Goal: Check status: Check status

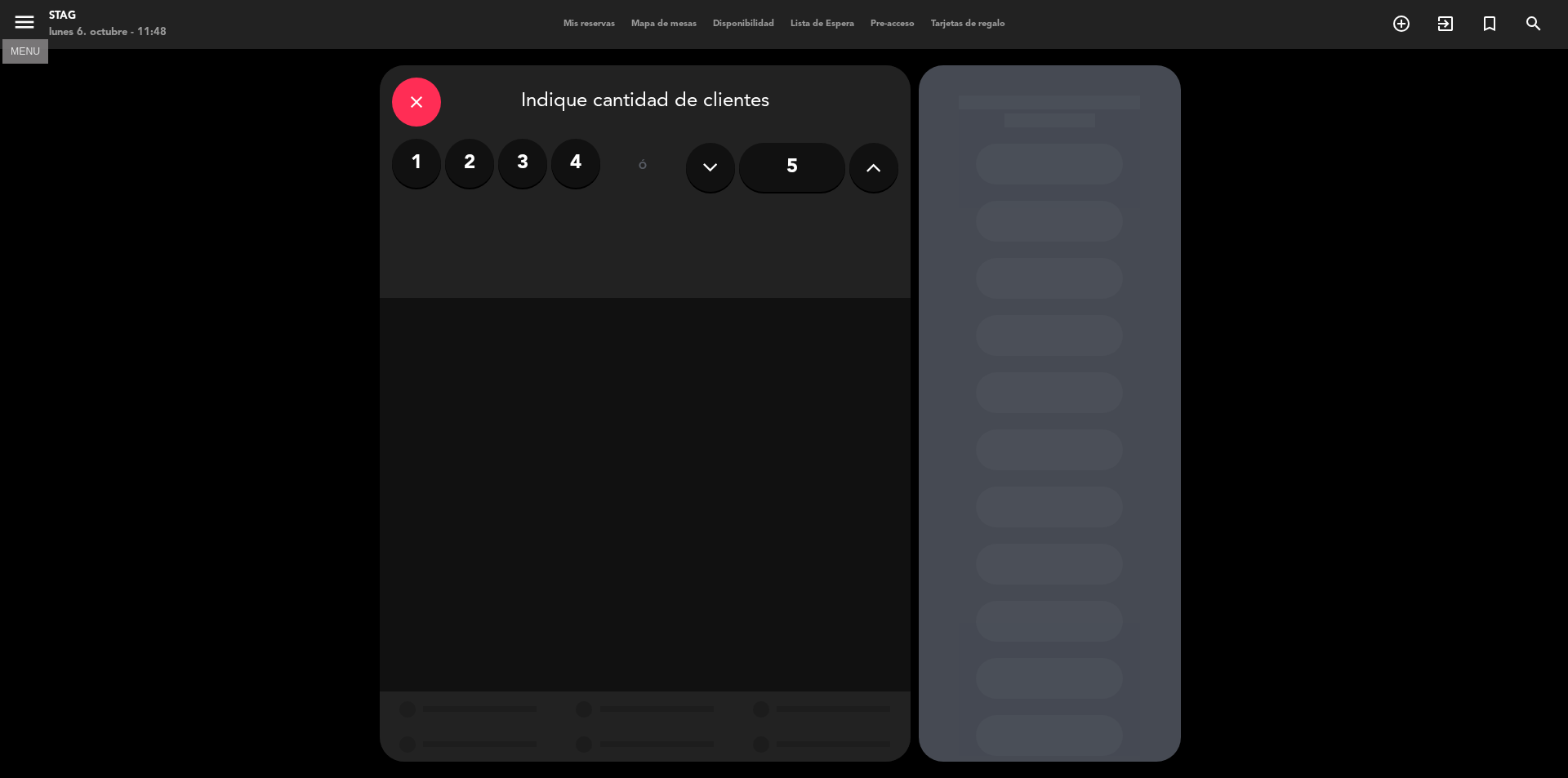
click at [21, 35] on button "menu" at bounding box center [24, 25] width 24 height 30
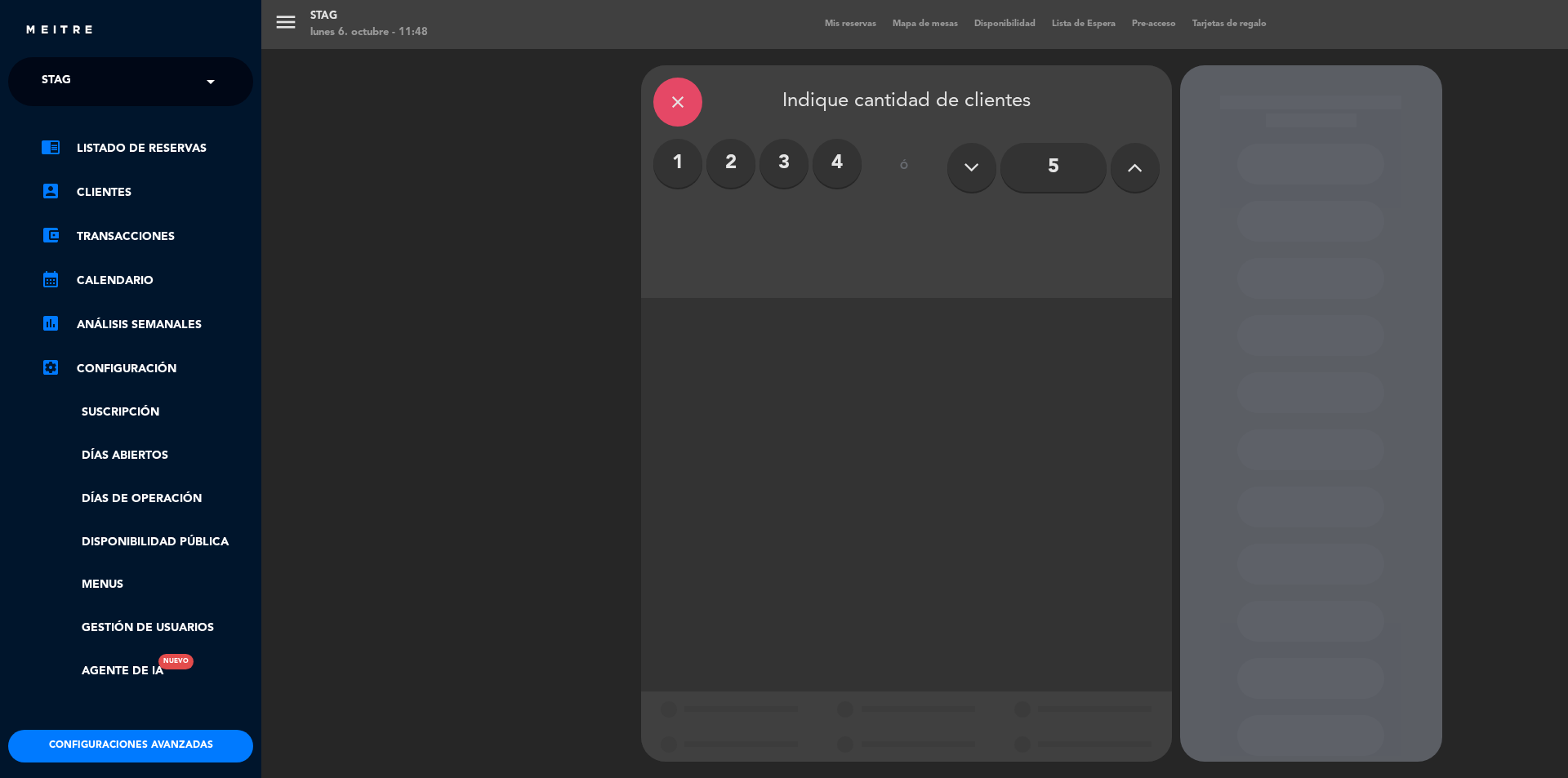
click at [841, 28] on div "menu STAG [DATE] 6. octubre - 11:48 Mis reservas Mapa de mesas Disponibilidad L…" at bounding box center [1046, 389] width 1568 height 778
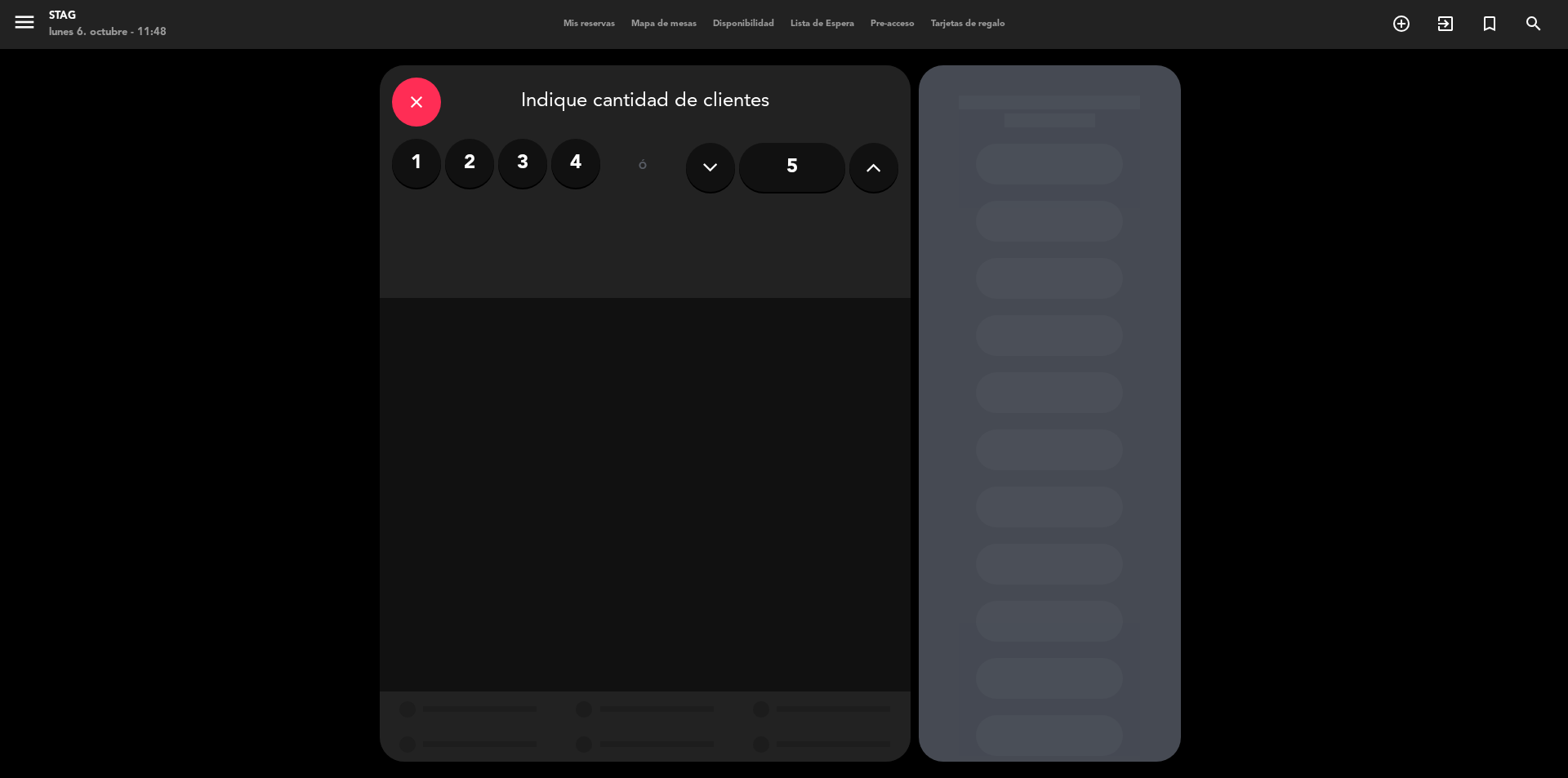
click at [601, 27] on span "Mis reservas" at bounding box center [589, 24] width 67 height 9
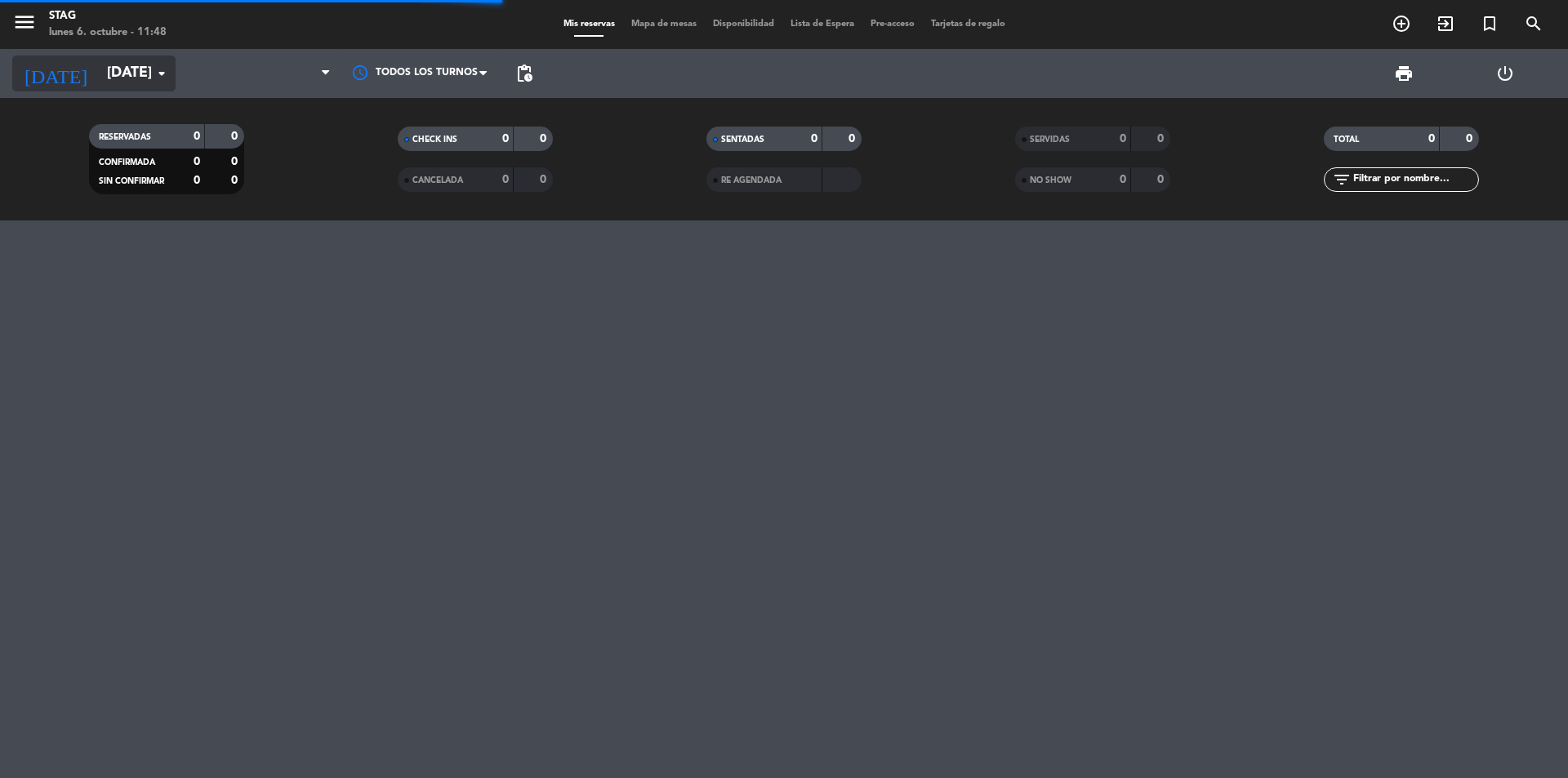
click at [99, 65] on input "[DATE]" at bounding box center [193, 73] width 189 height 32
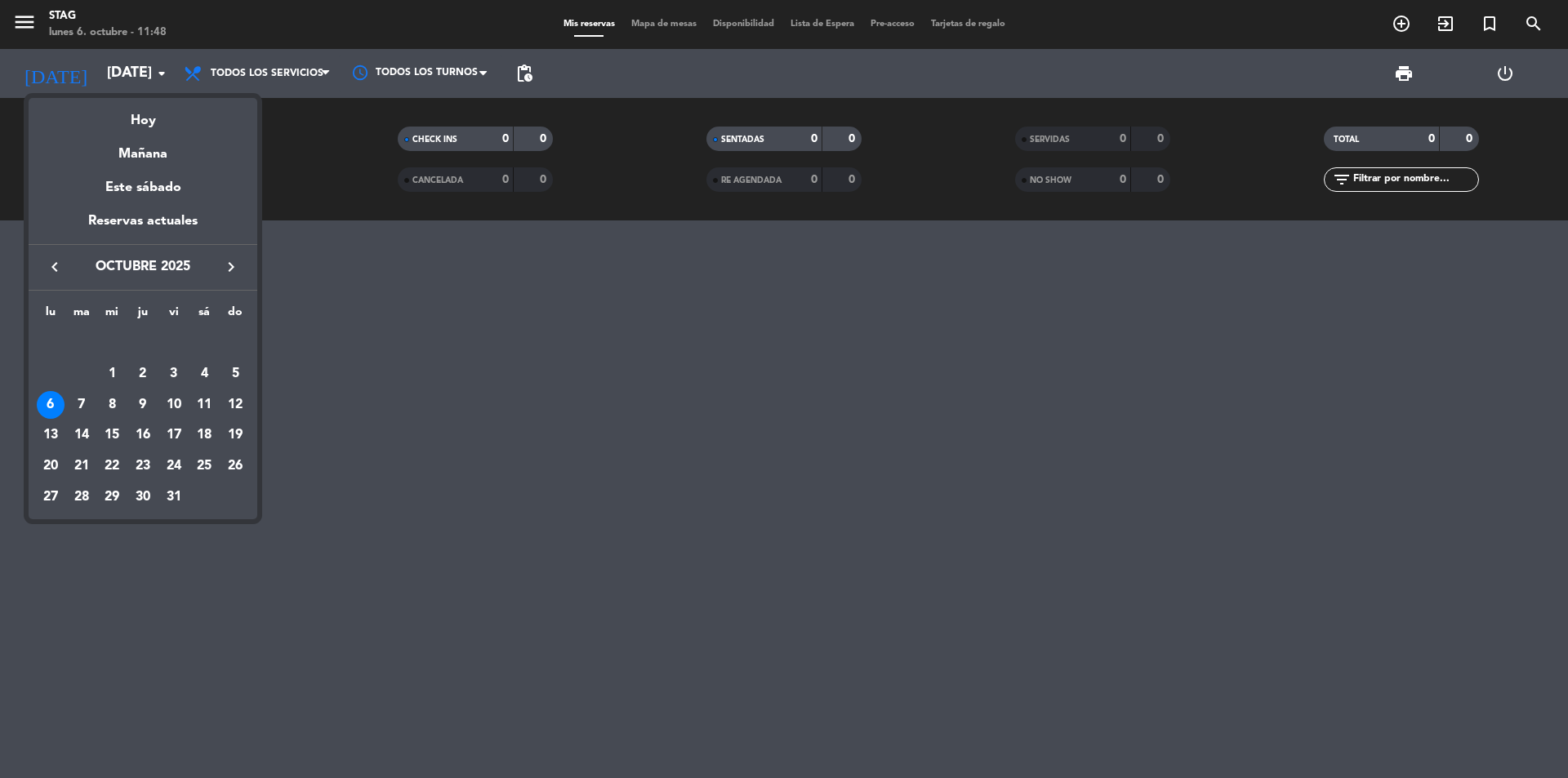
click at [221, 259] on button "keyboard_arrow_right" at bounding box center [231, 267] width 29 height 21
click at [40, 265] on button "keyboard_arrow_left" at bounding box center [54, 267] width 29 height 21
click at [231, 402] on div "14" at bounding box center [235, 405] width 27 height 27
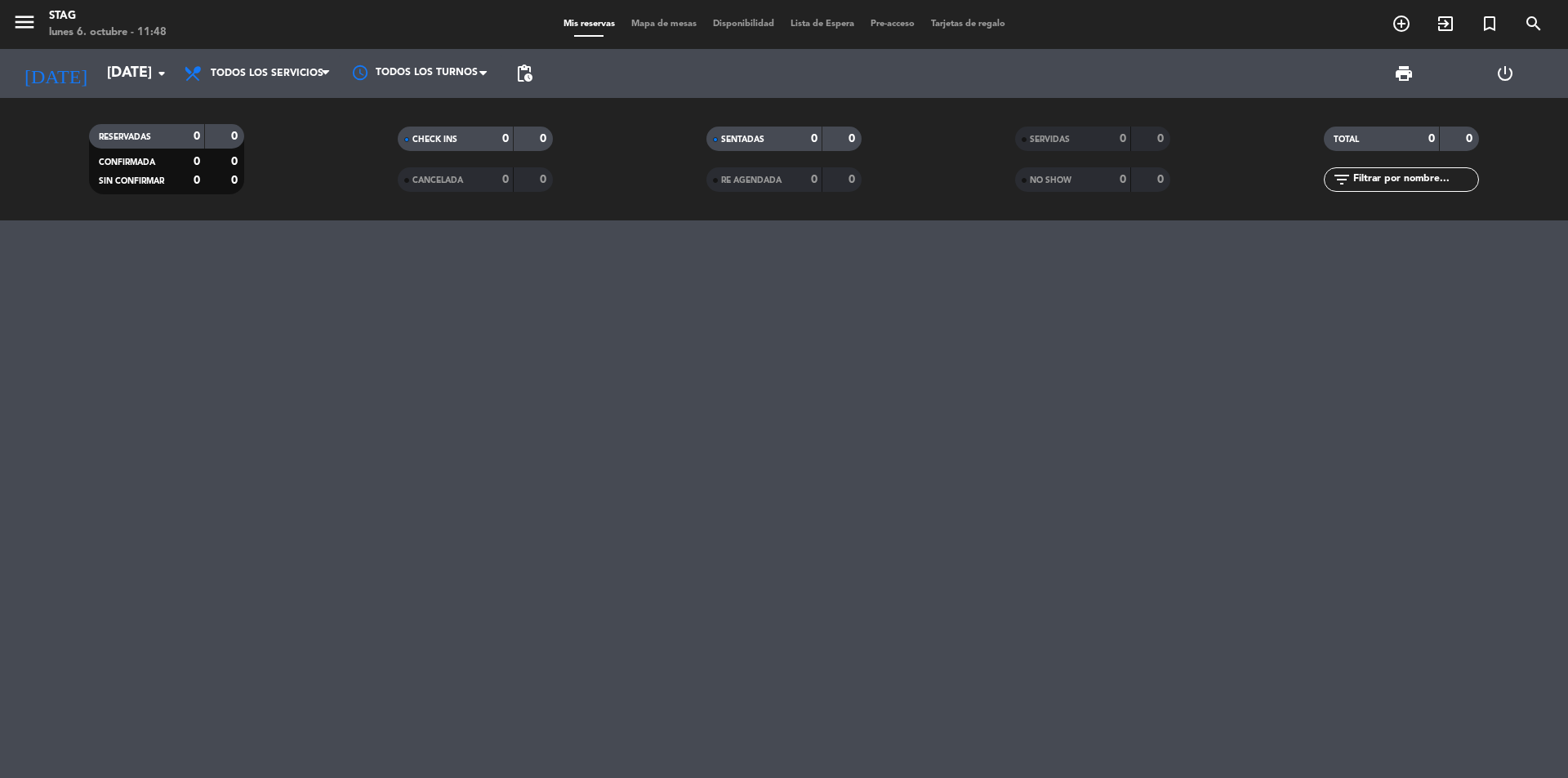
type input "dom. 14 dic."
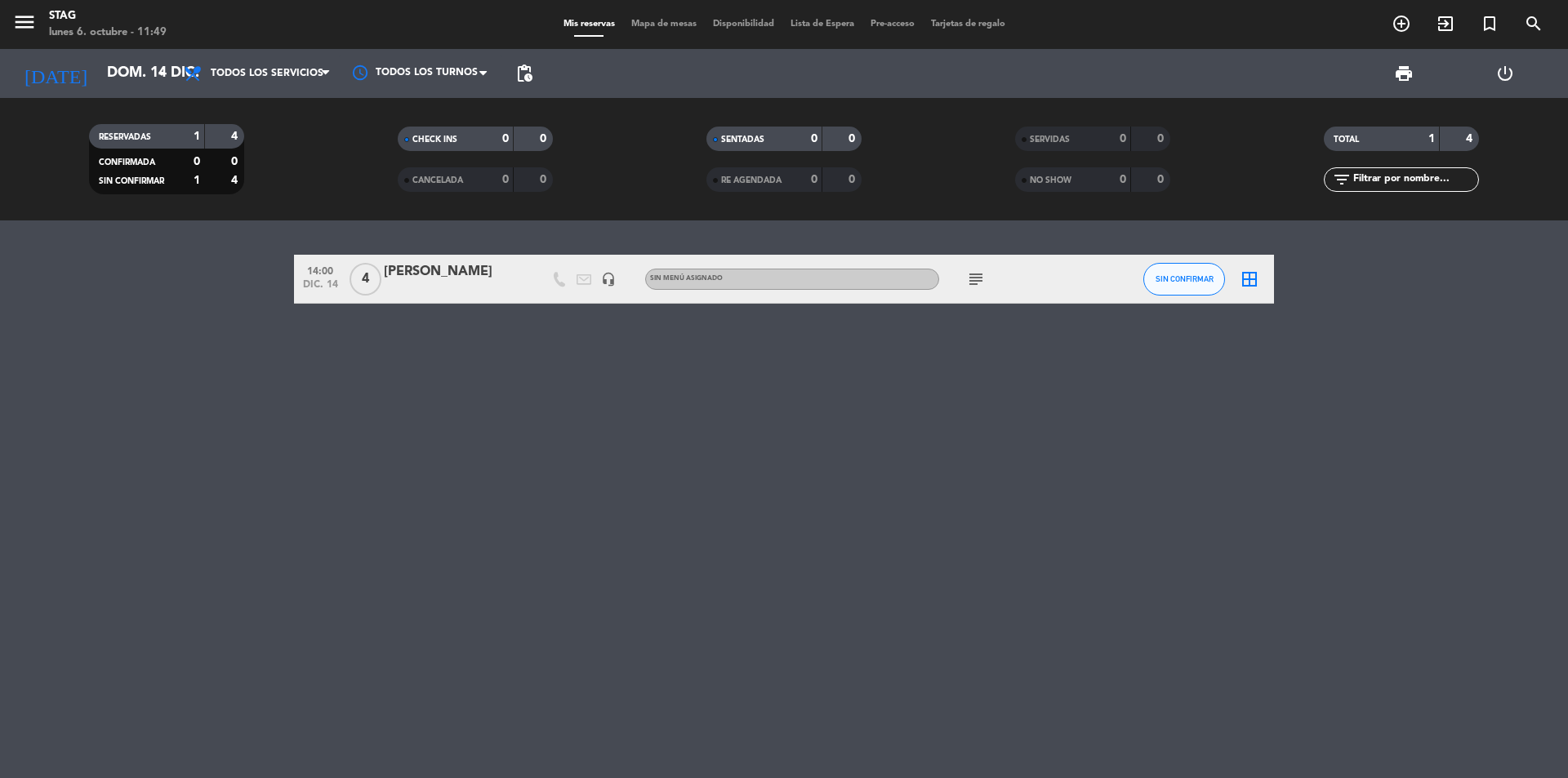
drag, startPoint x: 958, startPoint y: 281, endPoint x: 971, endPoint y: 284, distance: 13.3
click at [960, 283] on div "subject" at bounding box center [1012, 279] width 147 height 48
click at [971, 284] on icon "subject" at bounding box center [976, 279] width 20 height 20
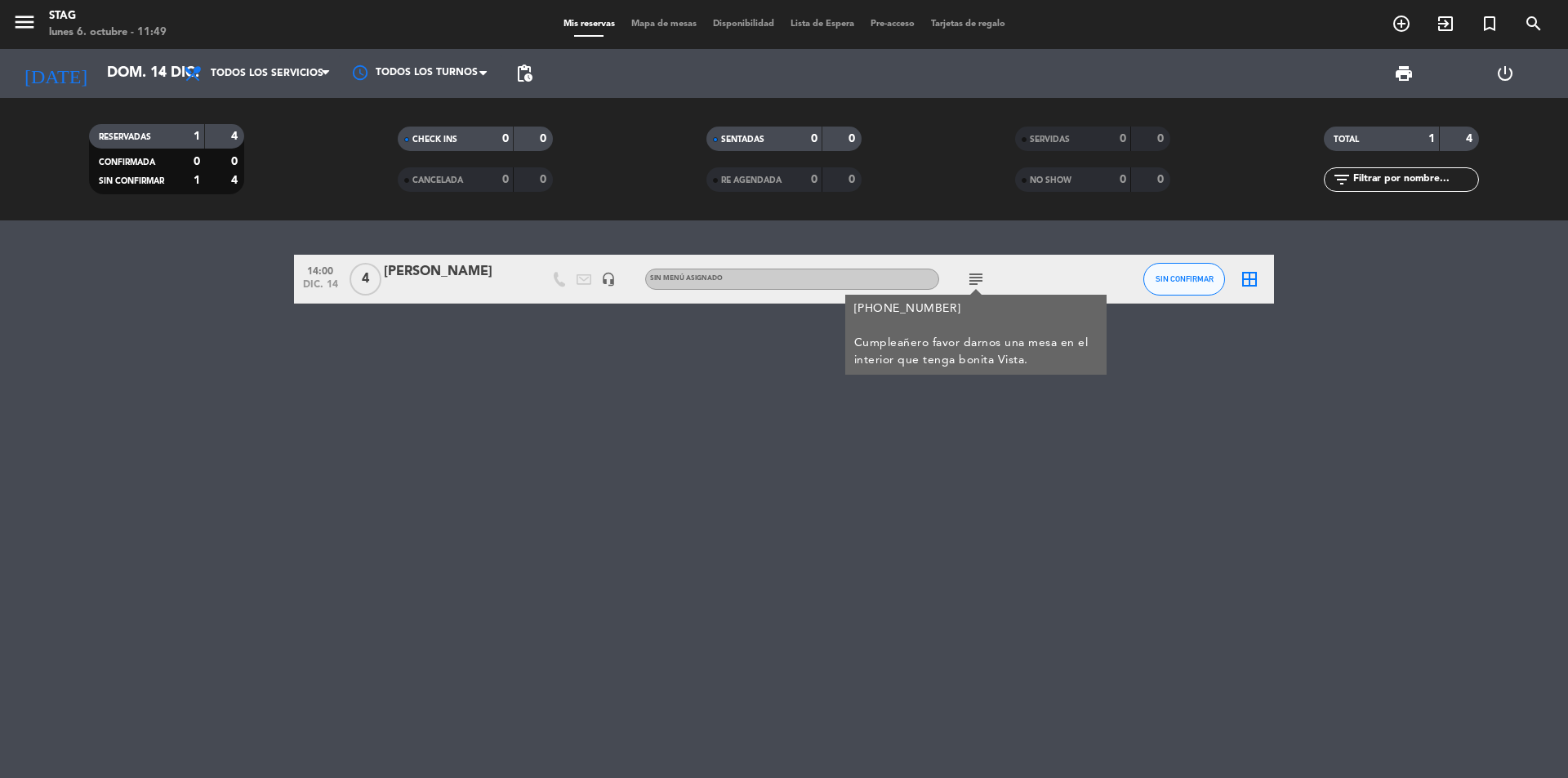
click at [956, 546] on div "14:00 [DATE] 4 [PERSON_NAME] headset_mic Sin menú asignado subject [PHONE_NUMBE…" at bounding box center [784, 499] width 1568 height 557
